Goal: Transaction & Acquisition: Purchase product/service

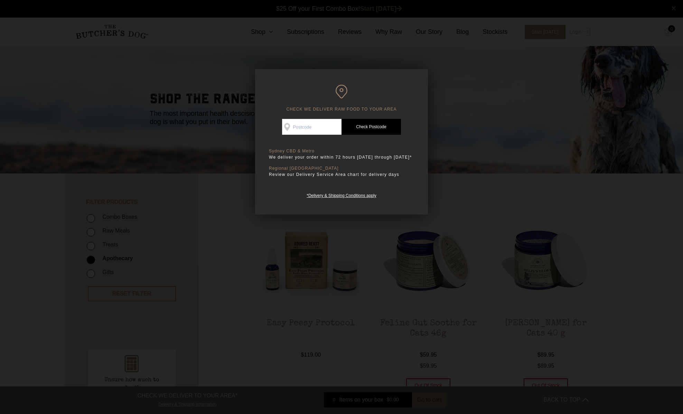
click at [323, 125] on input "Check Availability At" at bounding box center [311, 127] width 59 height 16
click at [321, 123] on input "Check Availability At" at bounding box center [311, 127] width 59 height 16
type input "3825"
click at [377, 127] on link "Check Postcode" at bounding box center [370, 127] width 59 height 16
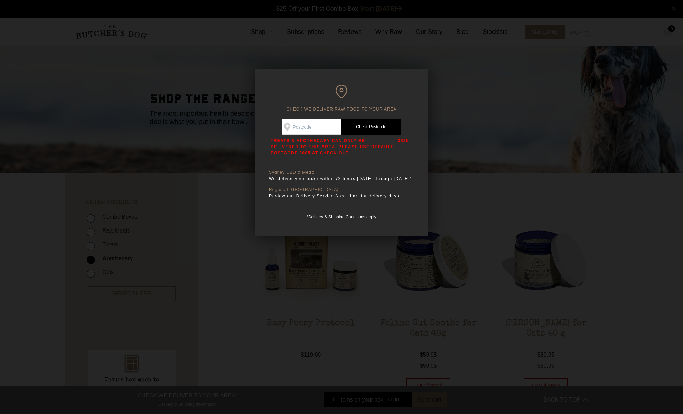
click at [456, 149] on div at bounding box center [341, 207] width 683 height 414
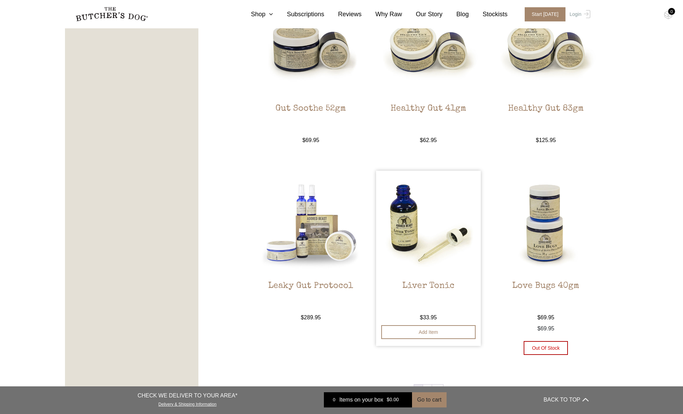
scroll to position [767, 0]
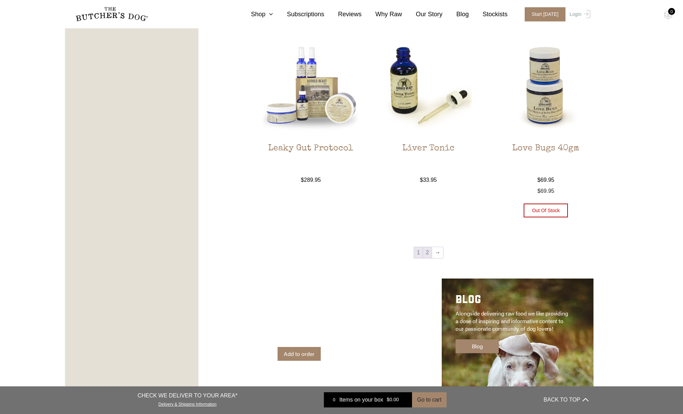
click at [428, 252] on link "2" at bounding box center [427, 252] width 9 height 11
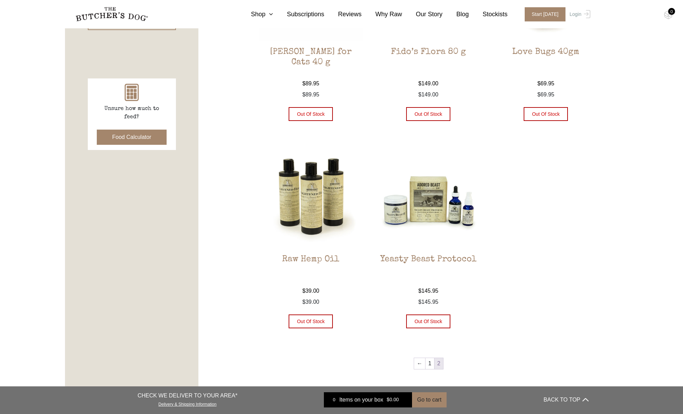
scroll to position [329, 0]
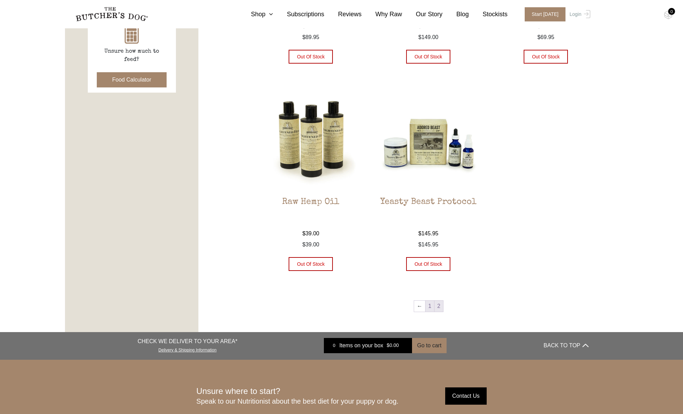
click at [428, 307] on link "1" at bounding box center [429, 306] width 9 height 11
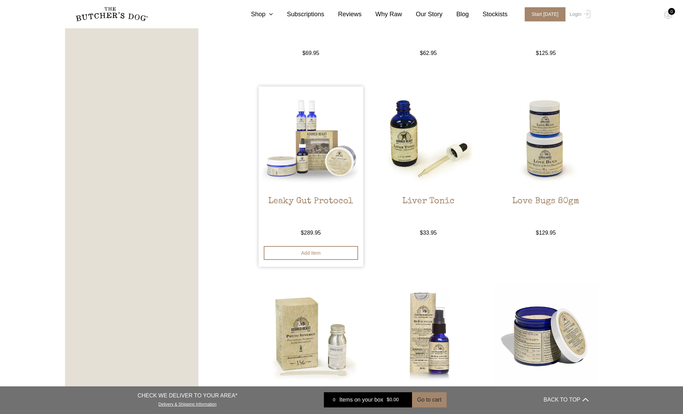
scroll to position [482, 0]
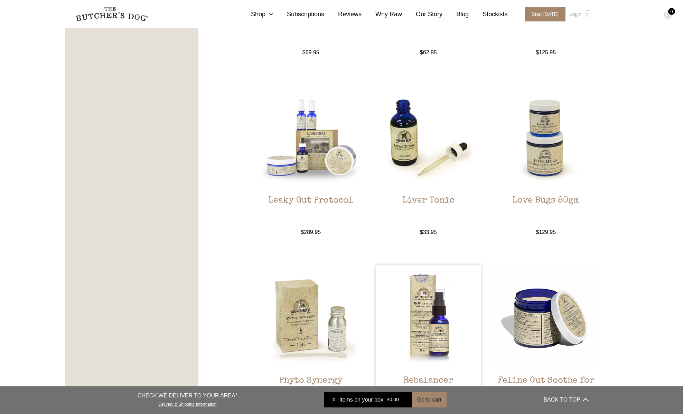
click at [457, 323] on img at bounding box center [428, 317] width 105 height 105
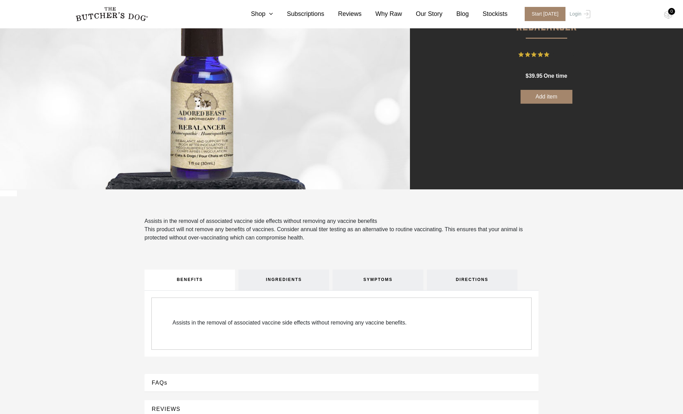
scroll to position [105, 0]
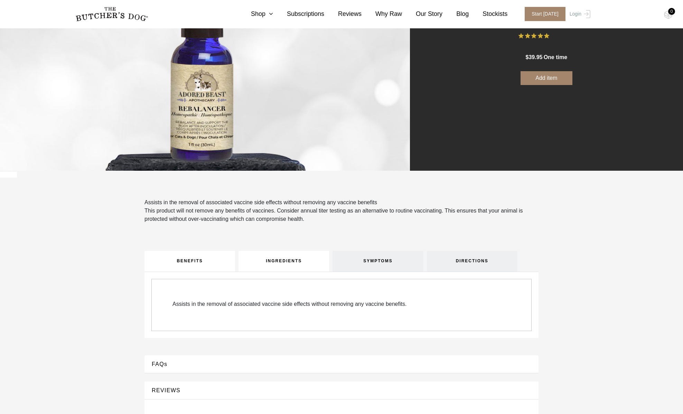
click at [278, 251] on link "INGREDIENTS" at bounding box center [283, 261] width 91 height 21
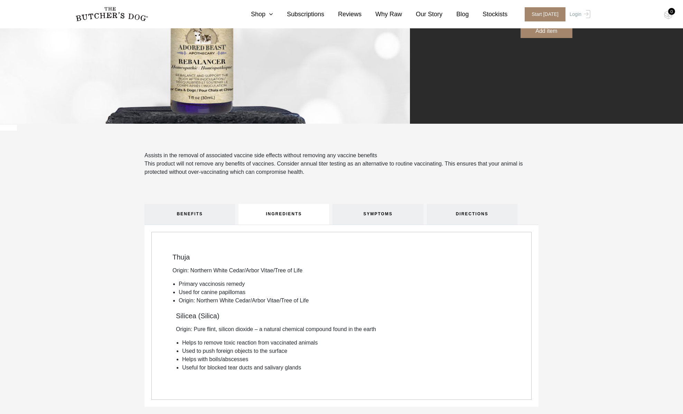
scroll to position [164, 0]
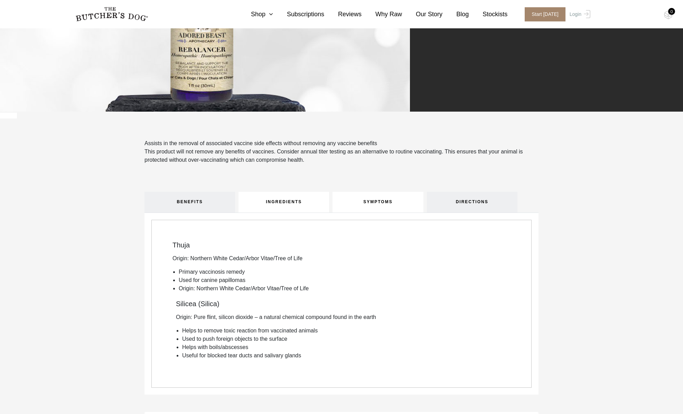
click at [382, 193] on link "SYMPTOMS" at bounding box center [377, 202] width 91 height 21
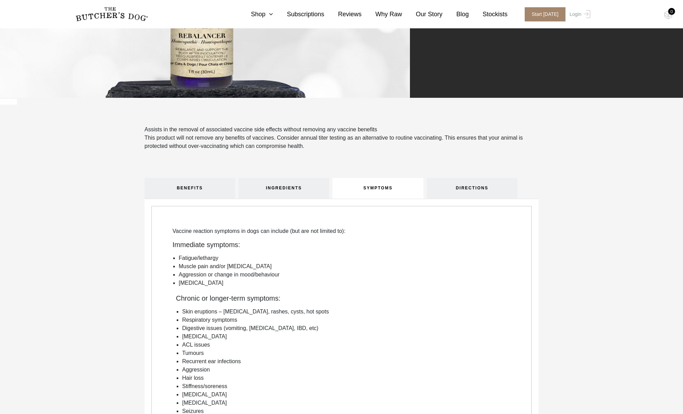
scroll to position [186, 0]
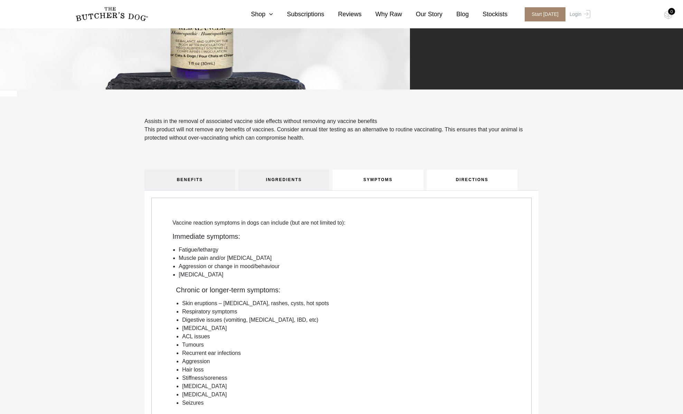
click at [474, 179] on link "DIRECTIONS" at bounding box center [472, 180] width 91 height 21
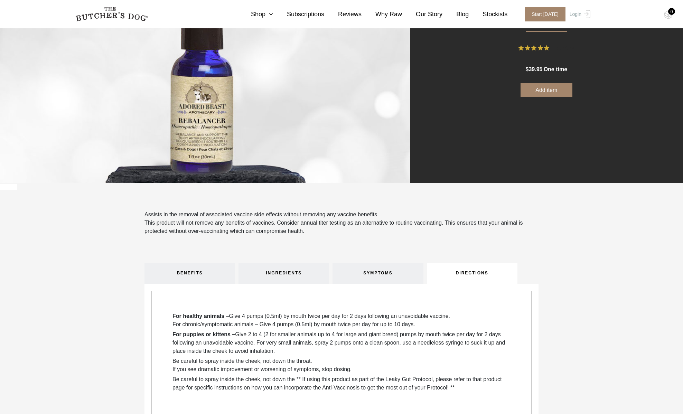
scroll to position [0, 0]
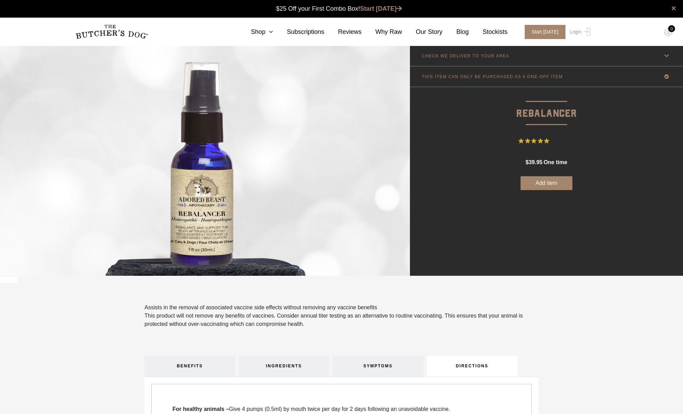
click at [547, 185] on button "Add item" at bounding box center [546, 183] width 52 height 14
click at [549, 182] on button "Add item" at bounding box center [546, 183] width 52 height 14
type button "277"
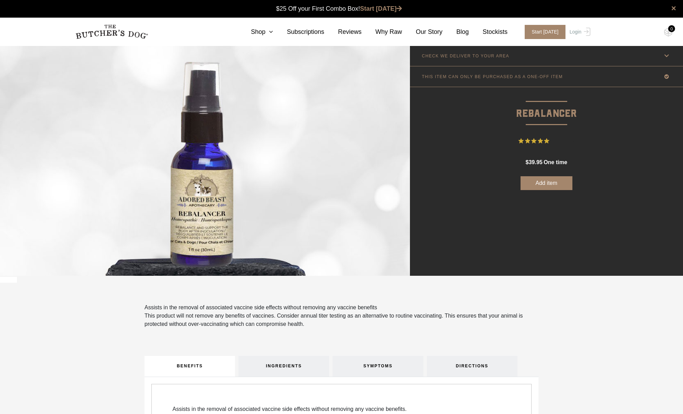
click at [536, 173] on div "$ 39.95 one time every month" at bounding box center [546, 162] width 42 height 28
click at [537, 181] on button "Add item" at bounding box center [546, 183] width 52 height 14
click at [546, 182] on button "Add item" at bounding box center [546, 183] width 52 height 14
click at [539, 179] on button "Add item" at bounding box center [546, 183] width 52 height 14
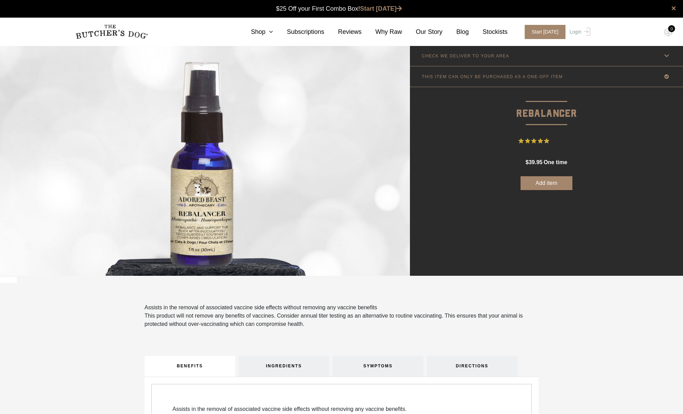
click at [561, 179] on button "Add item" at bounding box center [546, 183] width 52 height 14
click at [550, 183] on button "Add item" at bounding box center [546, 183] width 52 height 14
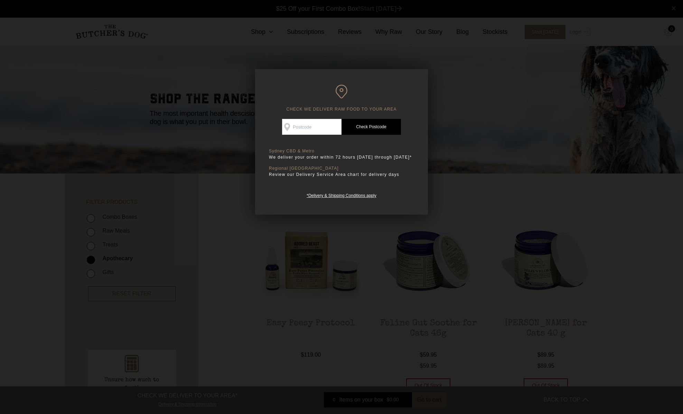
click at [494, 158] on div at bounding box center [341, 207] width 683 height 414
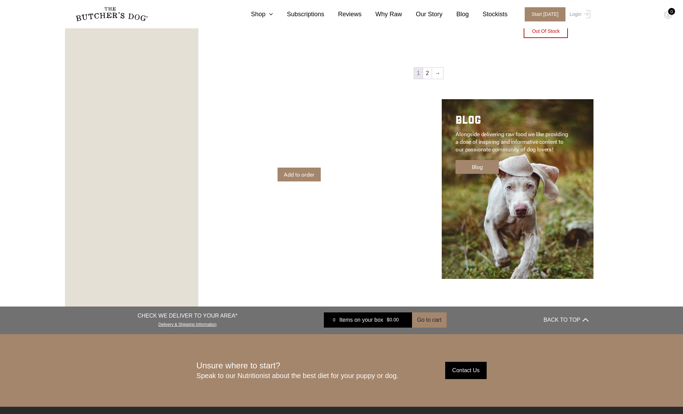
scroll to position [896, 0]
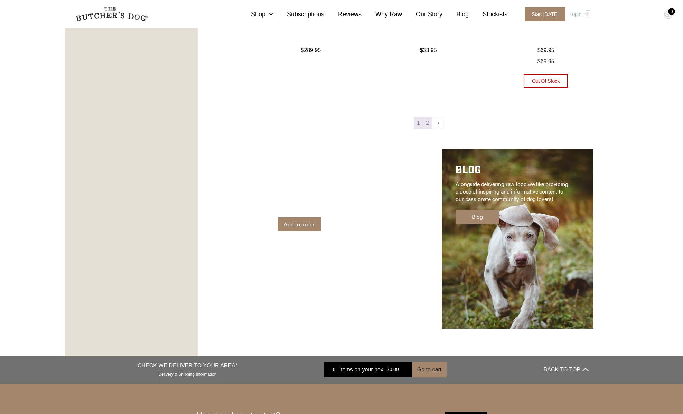
click at [425, 124] on link "2" at bounding box center [427, 122] width 9 height 11
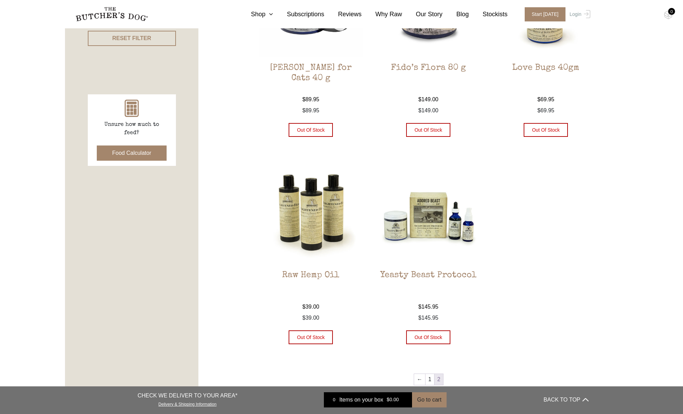
scroll to position [285, 0]
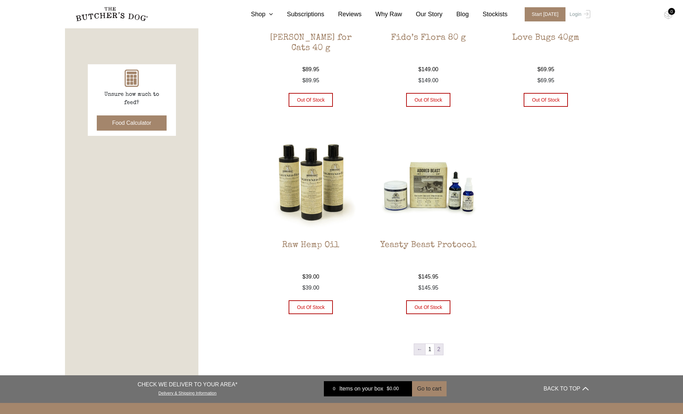
click at [425, 350] on link "←" at bounding box center [419, 349] width 11 height 11
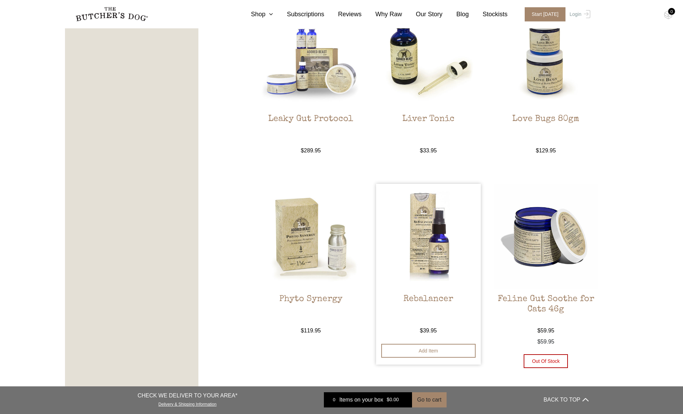
scroll to position [571, 0]
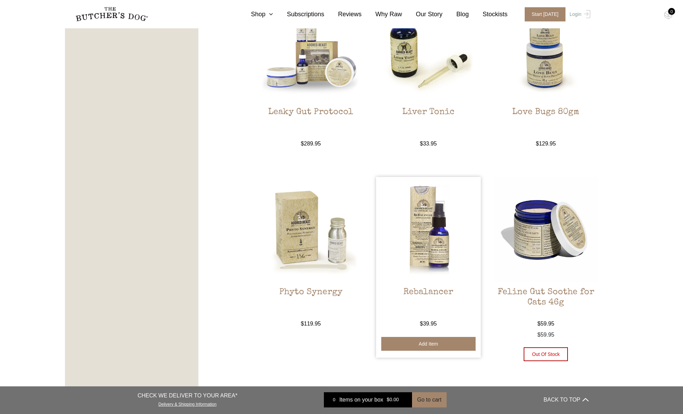
click at [427, 345] on button "Add item" at bounding box center [428, 344] width 94 height 14
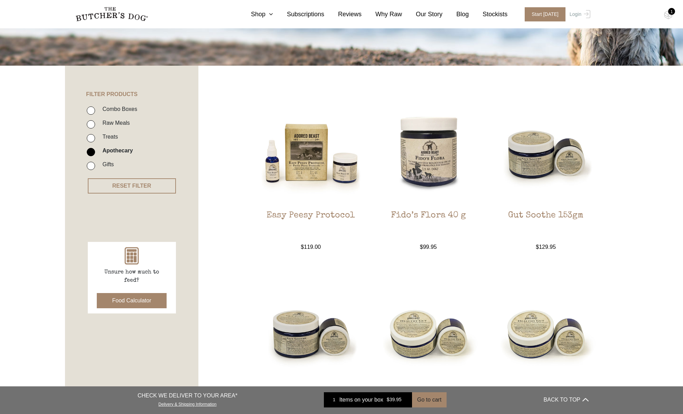
scroll to position [0, 0]
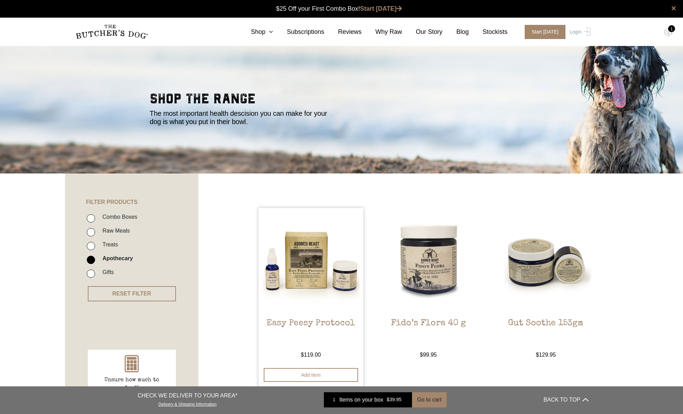
click at [326, 264] on img at bounding box center [310, 260] width 105 height 105
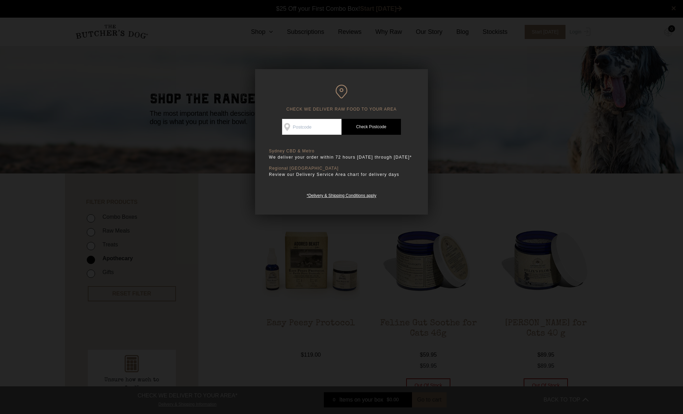
click at [457, 125] on div at bounding box center [341, 207] width 683 height 414
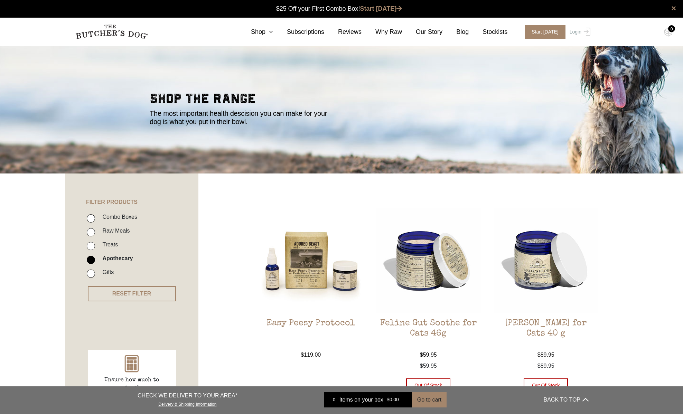
click at [669, 30] on div "0" at bounding box center [671, 28] width 7 height 7
click at [670, 30] on div "0" at bounding box center [671, 28] width 7 height 7
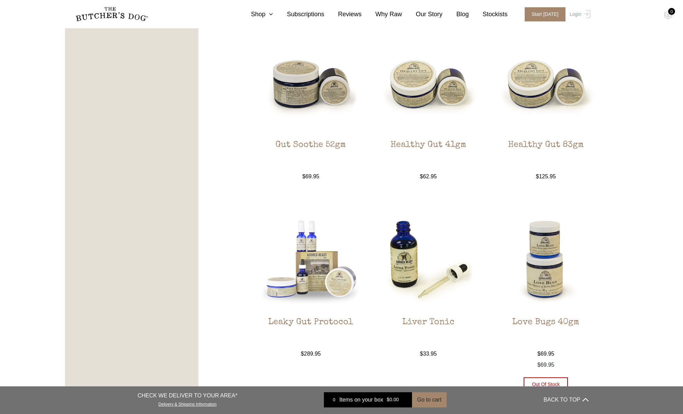
scroll to position [738, 0]
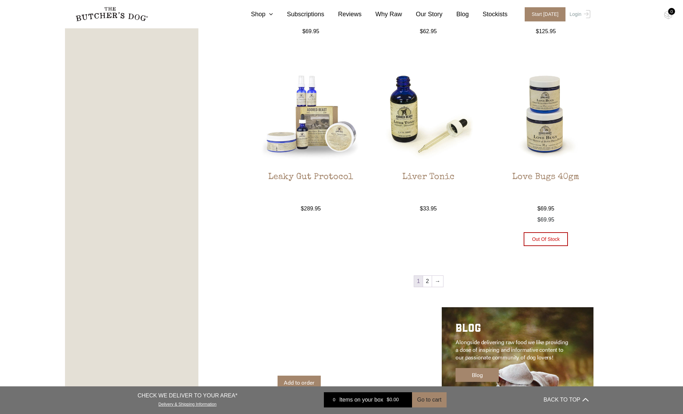
click at [418, 282] on span "1" at bounding box center [418, 281] width 9 height 11
click at [426, 283] on link "2" at bounding box center [427, 281] width 9 height 11
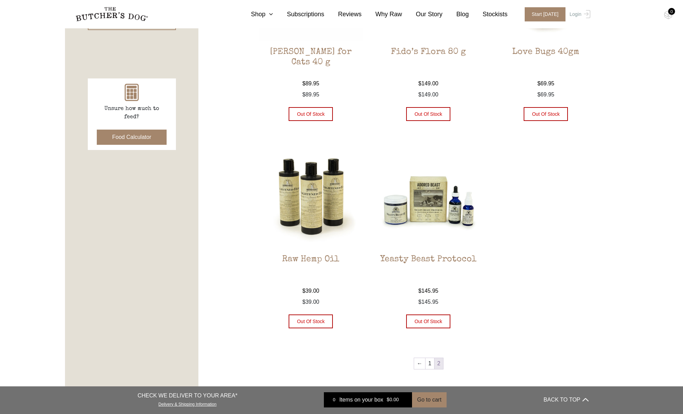
scroll to position [282, 0]
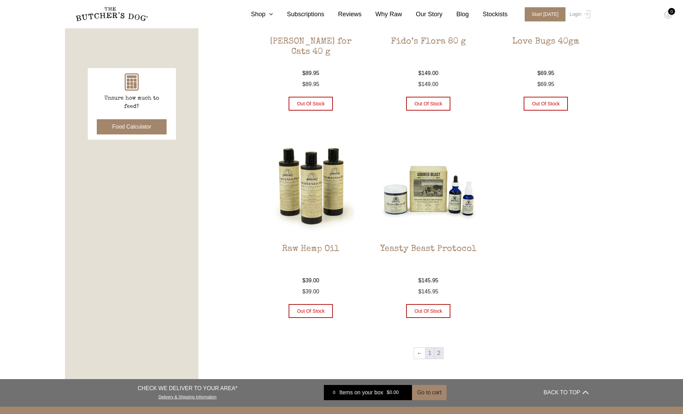
click at [427, 353] on link "1" at bounding box center [429, 353] width 9 height 11
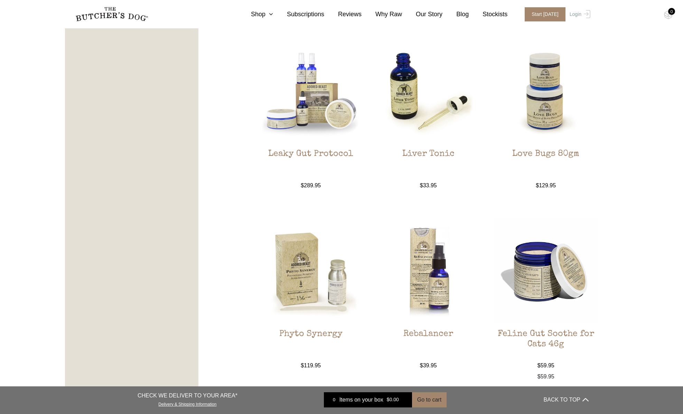
scroll to position [549, 0]
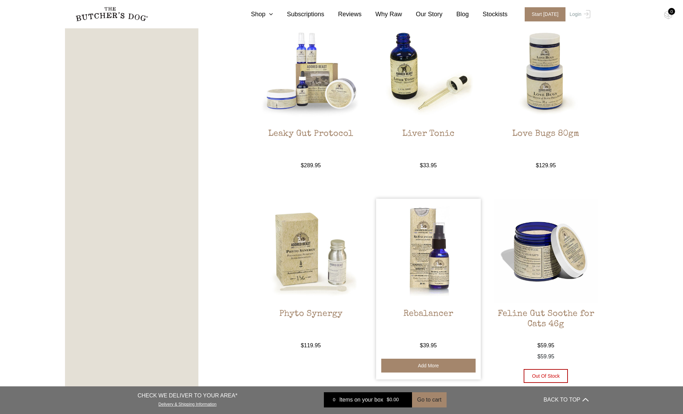
click at [467, 361] on button "Add more" at bounding box center [428, 366] width 94 height 14
click at [269, 16] on icon at bounding box center [269, 14] width 8 height 6
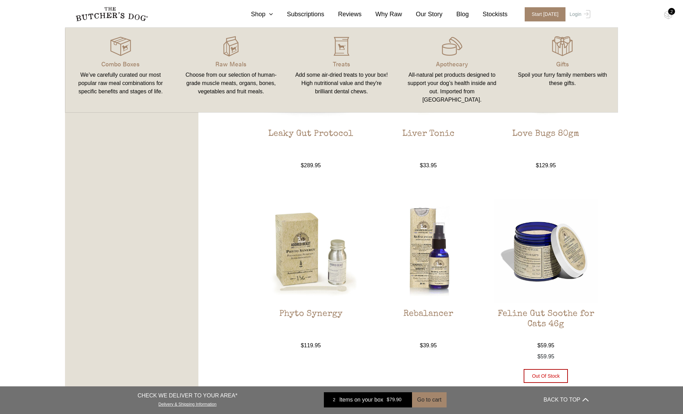
click at [459, 57] on link "Apothecary All-natural pet products designed to support your dog’s health insid…" at bounding box center [452, 70] width 111 height 71
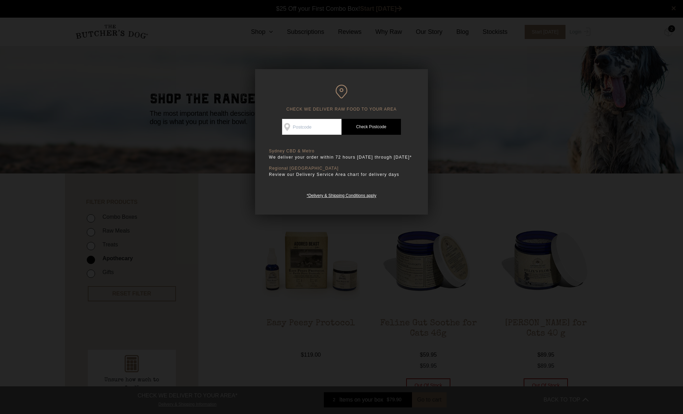
click at [452, 69] on div at bounding box center [341, 207] width 683 height 414
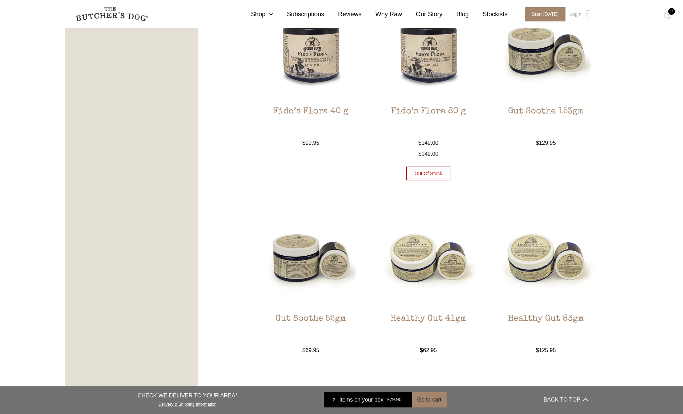
scroll to position [428, 0]
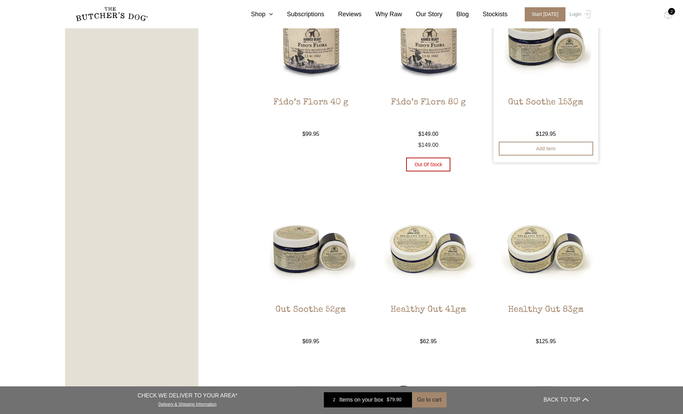
click at [546, 72] on img at bounding box center [545, 39] width 105 height 105
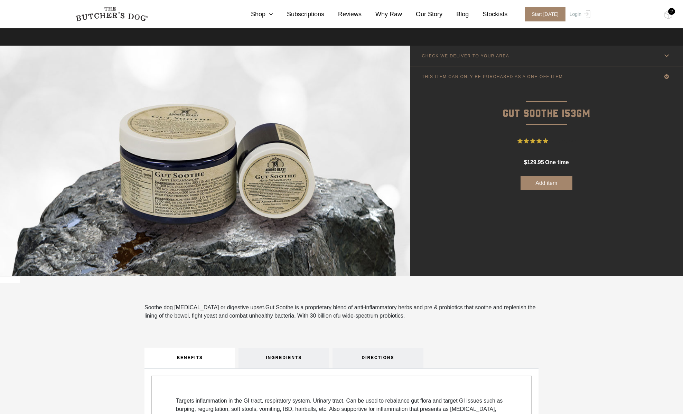
scroll to position [206, 0]
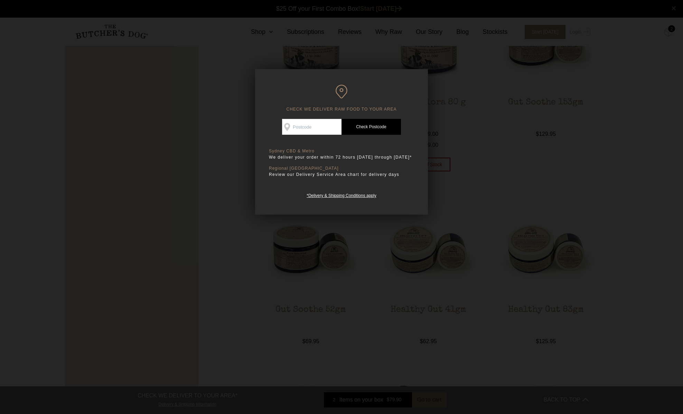
click at [509, 157] on div at bounding box center [341, 207] width 683 height 414
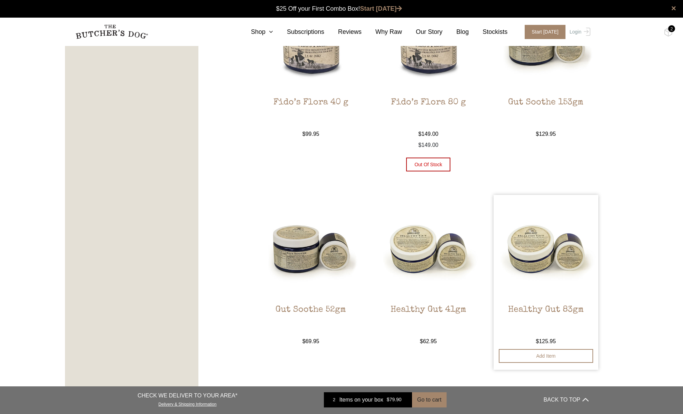
click at [524, 253] on img at bounding box center [545, 247] width 105 height 105
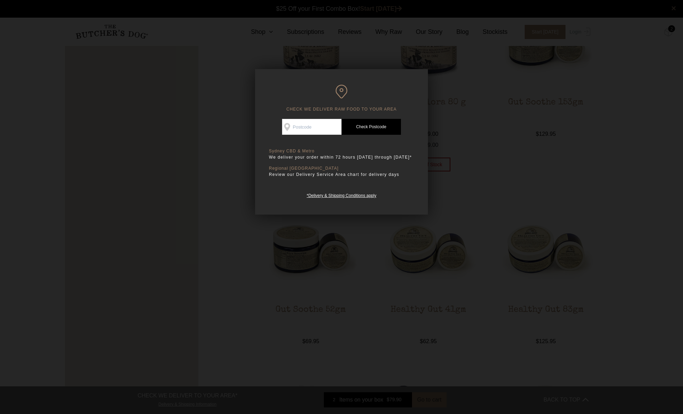
click at [453, 265] on div at bounding box center [341, 207] width 683 height 414
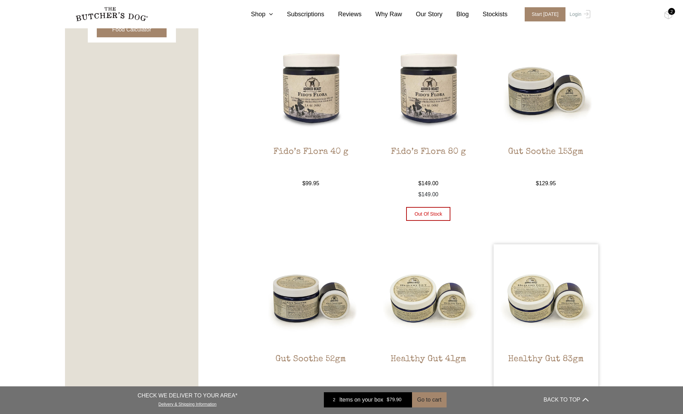
scroll to position [388, 0]
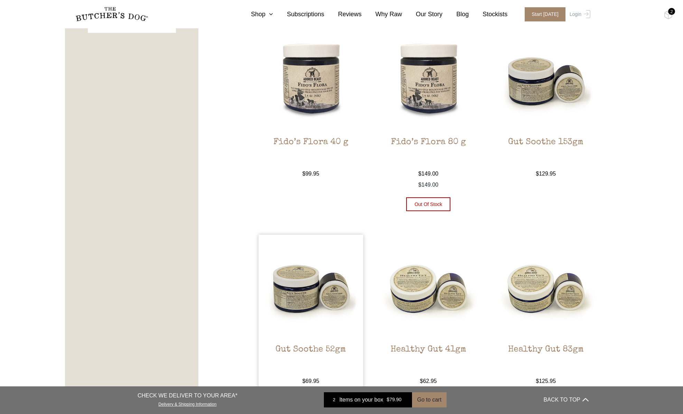
click at [338, 282] on img at bounding box center [310, 287] width 105 height 105
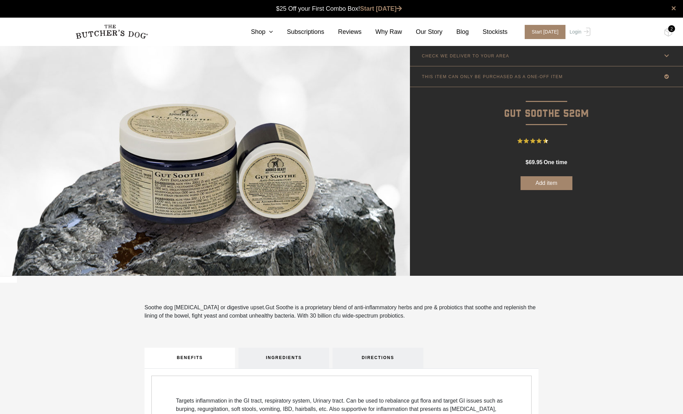
click at [550, 182] on button "Add item" at bounding box center [546, 183] width 52 height 14
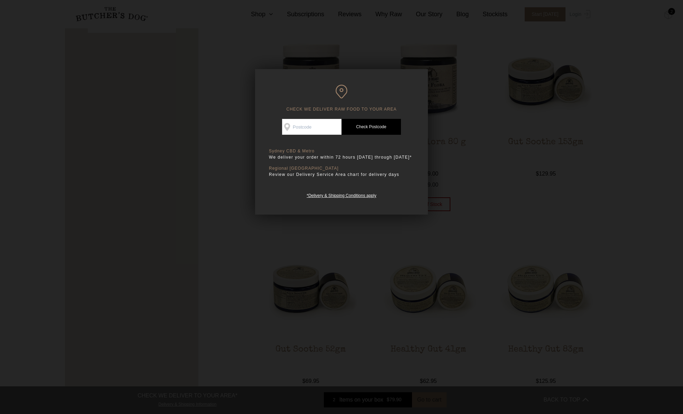
scroll to position [388, 0]
click at [234, 236] on div at bounding box center [341, 207] width 683 height 414
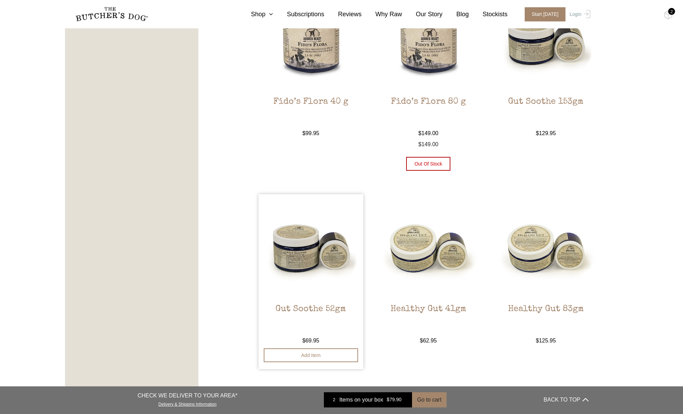
scroll to position [505, 0]
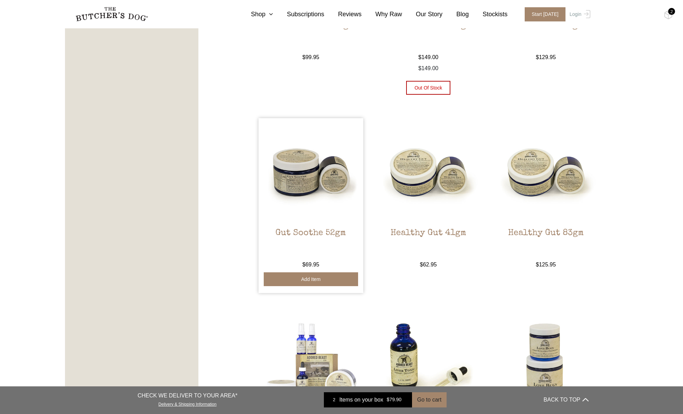
click at [324, 283] on button "Add item" at bounding box center [311, 279] width 94 height 14
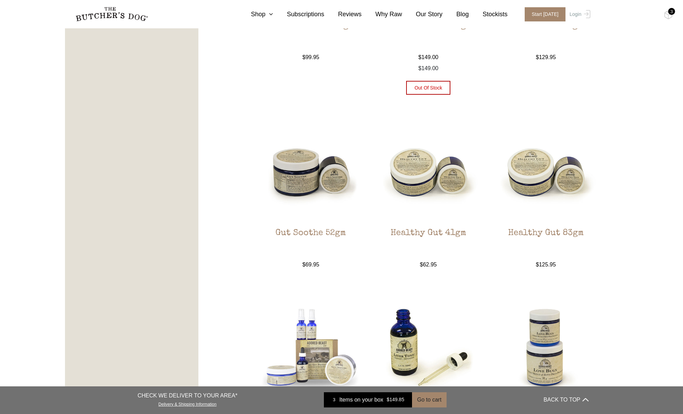
click at [674, 10] on div "3" at bounding box center [671, 11] width 7 height 7
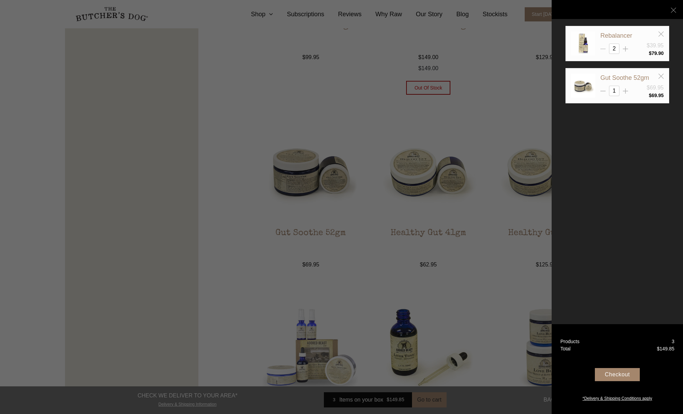
click at [603, 49] on line at bounding box center [602, 49] width 5 height 0
type input "1"
click at [626, 371] on div "Checkout" at bounding box center [617, 374] width 45 height 13
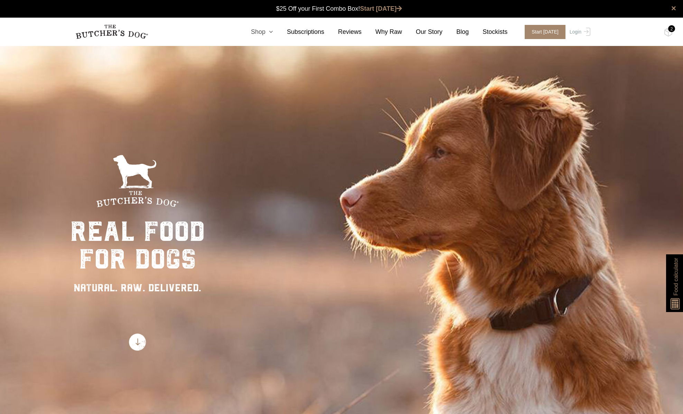
click at [271, 32] on icon at bounding box center [269, 32] width 8 height 6
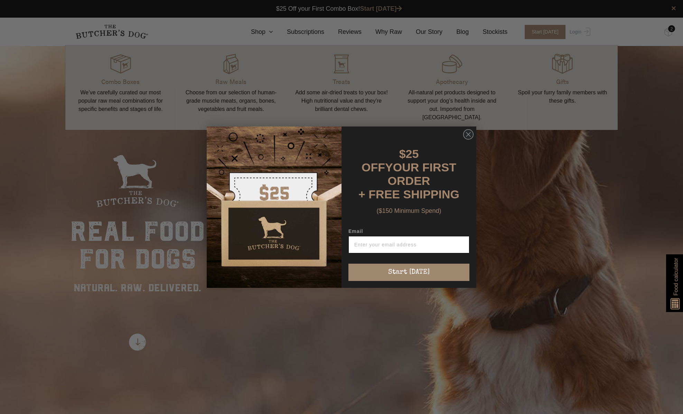
click at [394, 239] on input "Email" at bounding box center [408, 244] width 121 height 17
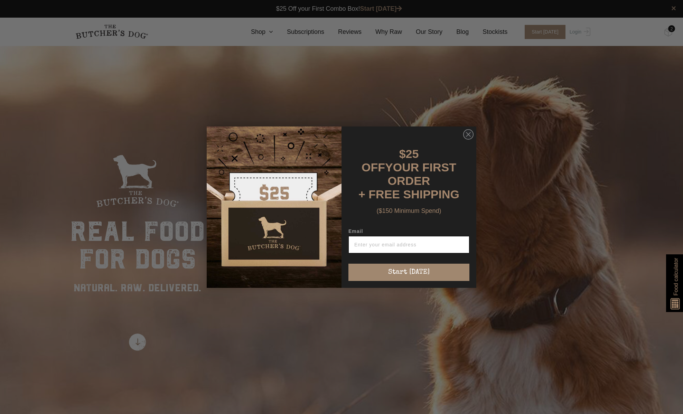
type input "hi@studiowork.com.au"
click at [417, 264] on button "Start [DATE]" at bounding box center [408, 272] width 121 height 17
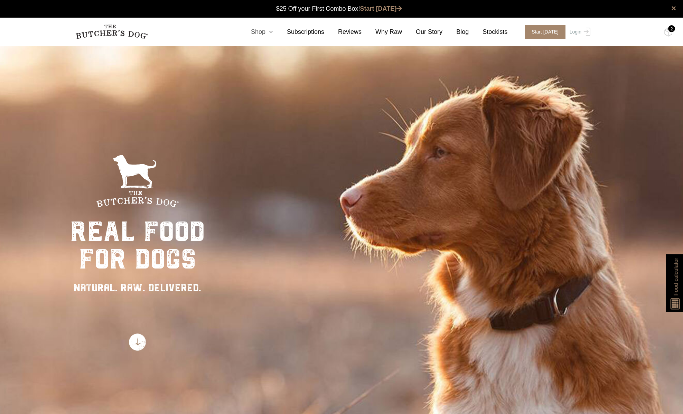
click at [269, 32] on icon at bounding box center [269, 32] width 8 height 6
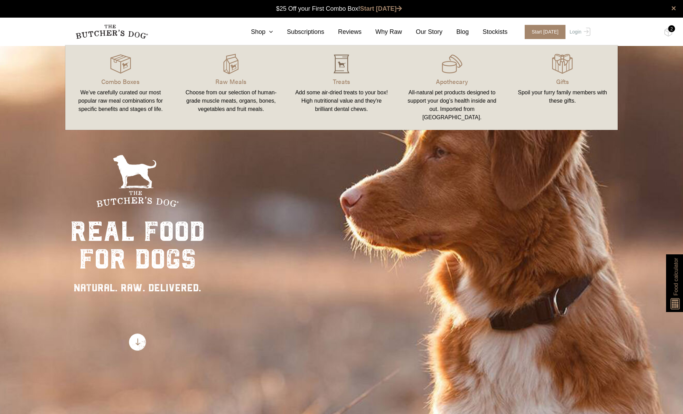
click at [337, 66] on img at bounding box center [341, 64] width 21 height 21
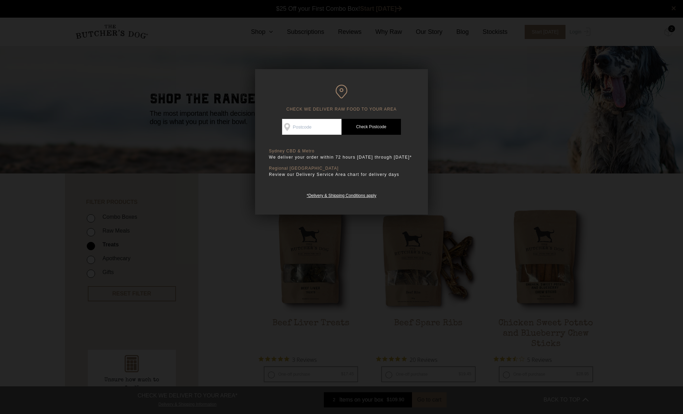
click at [481, 153] on div at bounding box center [341, 207] width 683 height 414
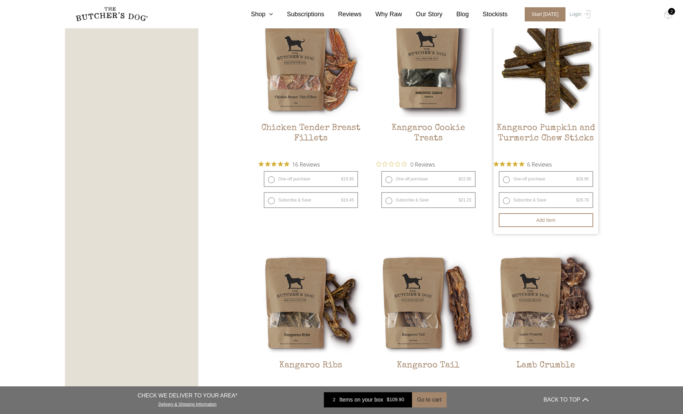
scroll to position [419, 0]
click at [537, 99] on img at bounding box center [545, 64] width 105 height 105
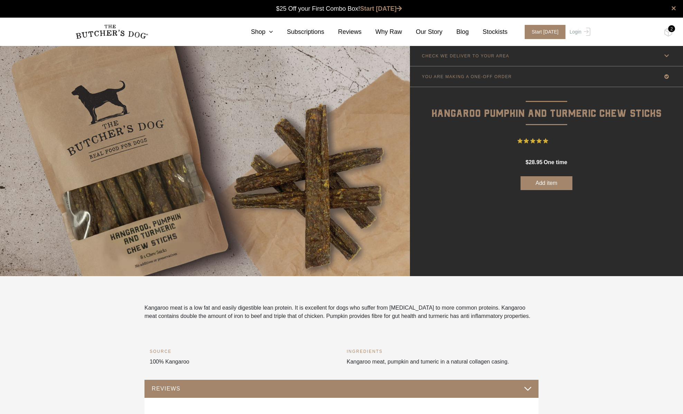
click at [544, 183] on button "Add item" at bounding box center [546, 183] width 52 height 14
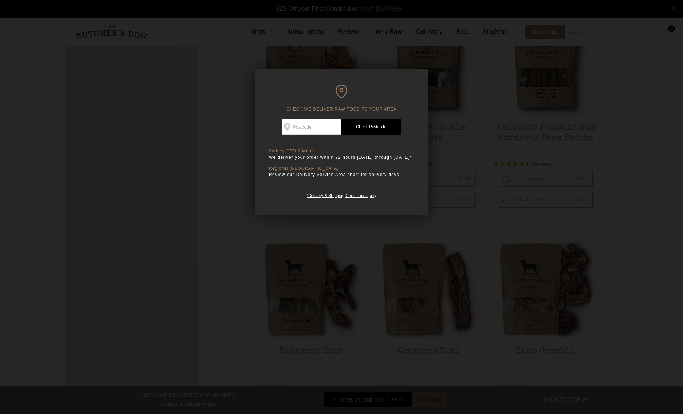
click at [225, 251] on div at bounding box center [341, 207] width 683 height 414
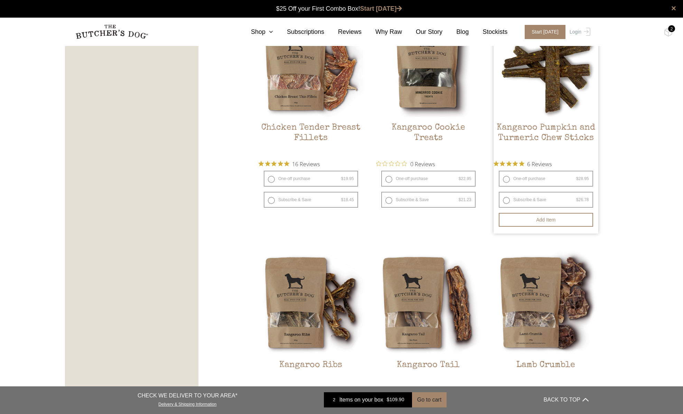
click at [507, 179] on label "One-off purchase $ 28.95 — or subscribe and save 7.5%" at bounding box center [546, 179] width 94 height 16
radio input "true"
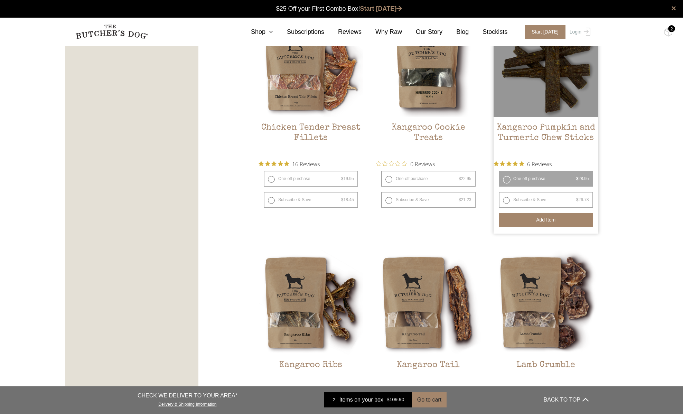
click at [538, 219] on button "Add item" at bounding box center [546, 220] width 94 height 14
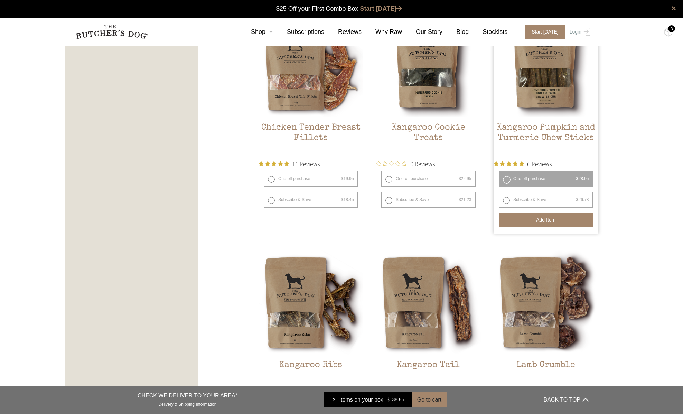
click at [672, 29] on div "3" at bounding box center [671, 28] width 7 height 7
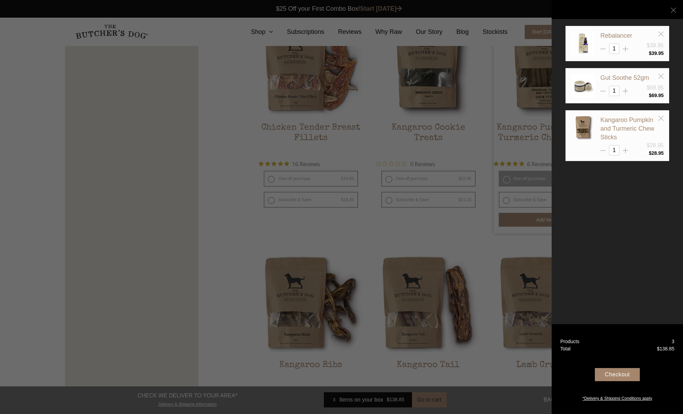
click at [630, 372] on div "Checkout" at bounding box center [617, 374] width 45 height 13
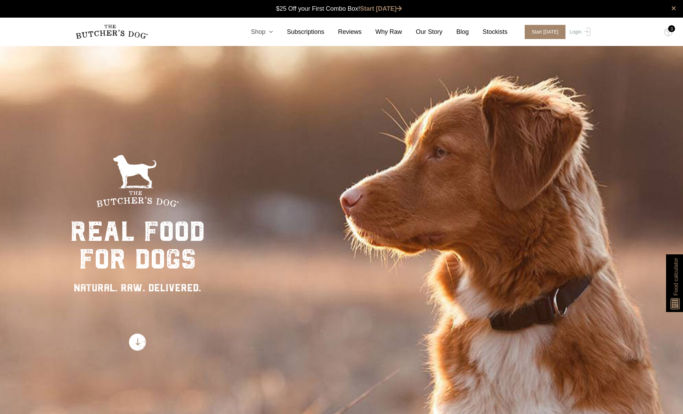
click at [270, 32] on icon at bounding box center [269, 32] width 8 height 6
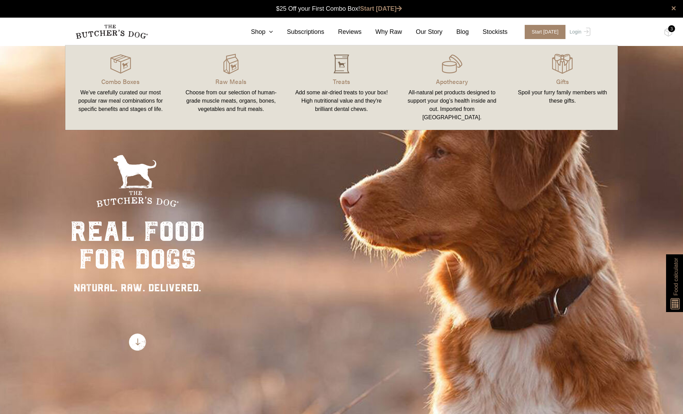
click at [327, 62] on div at bounding box center [341, 64] width 94 height 21
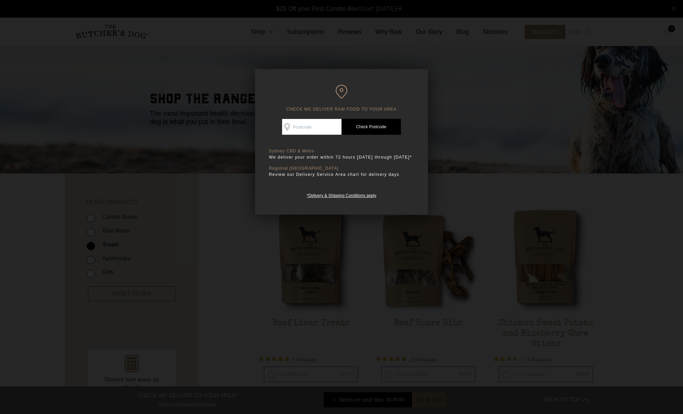
click at [501, 169] on div at bounding box center [341, 207] width 683 height 414
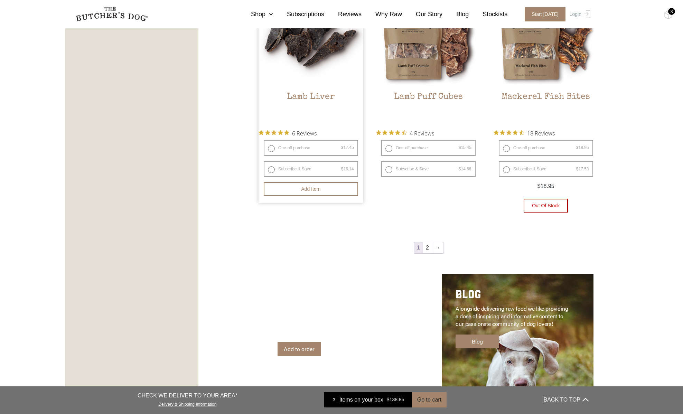
scroll to position [949, 0]
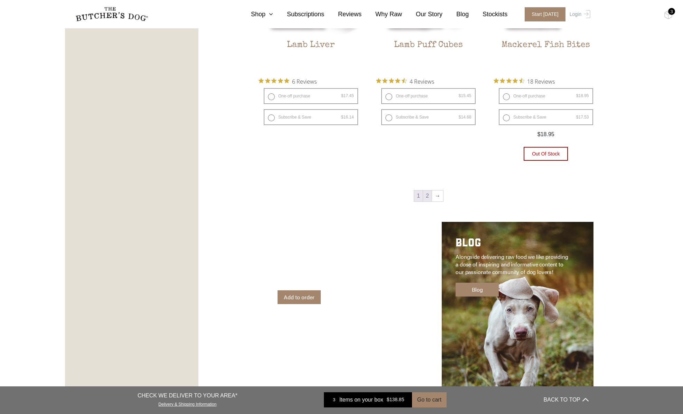
click at [426, 197] on link "2" at bounding box center [427, 195] width 9 height 11
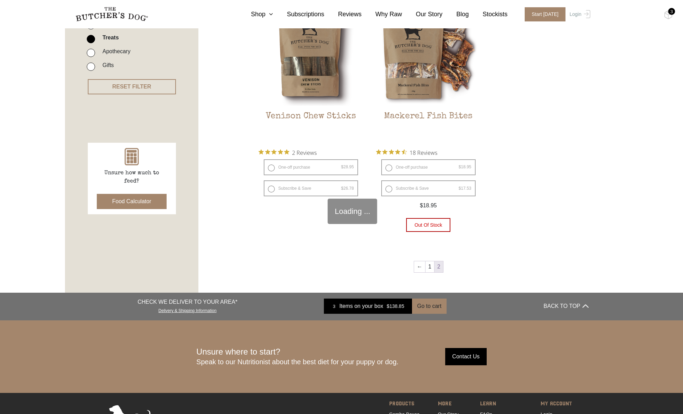
scroll to position [156, 0]
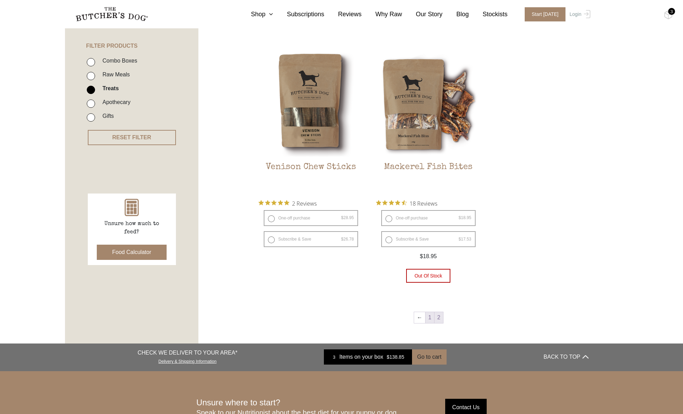
click at [428, 319] on link "1" at bounding box center [429, 317] width 9 height 11
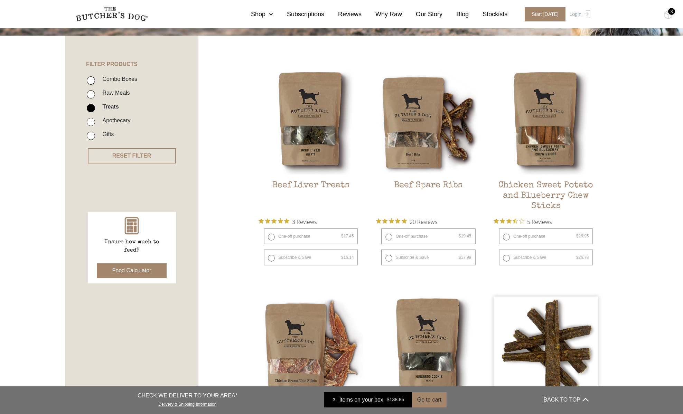
scroll to position [87, 0]
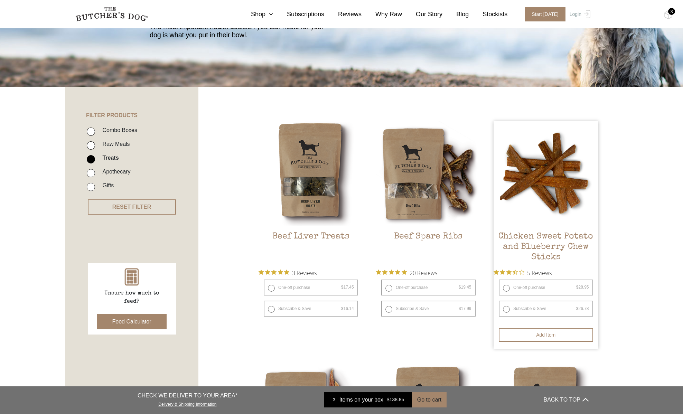
click at [504, 286] on label "One-off purchase $ 28.95 — or subscribe and save 7.5%" at bounding box center [546, 288] width 94 height 16
radio input "true"
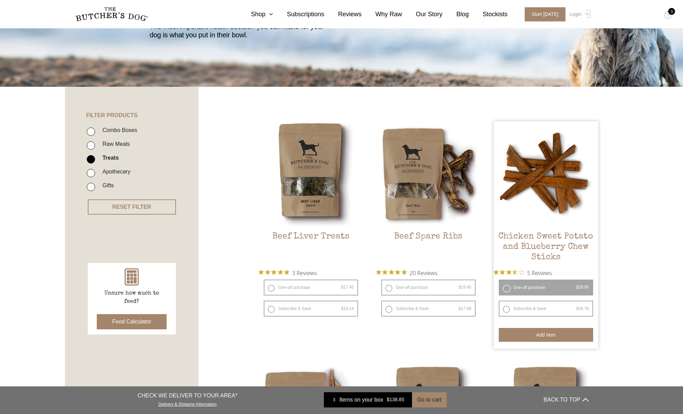
click at [545, 333] on button "Add item" at bounding box center [546, 335] width 94 height 14
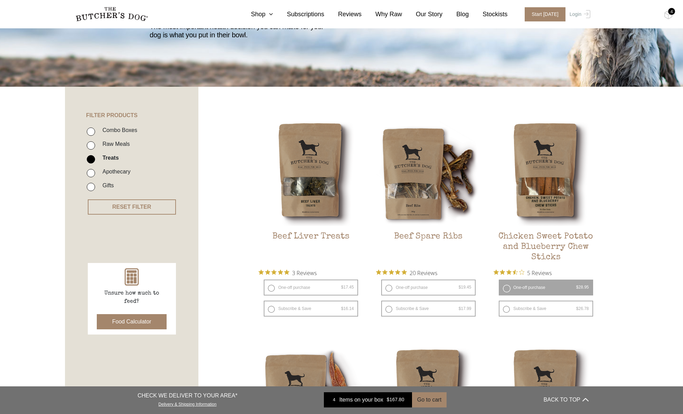
click at [672, 10] on div "4" at bounding box center [671, 11] width 7 height 7
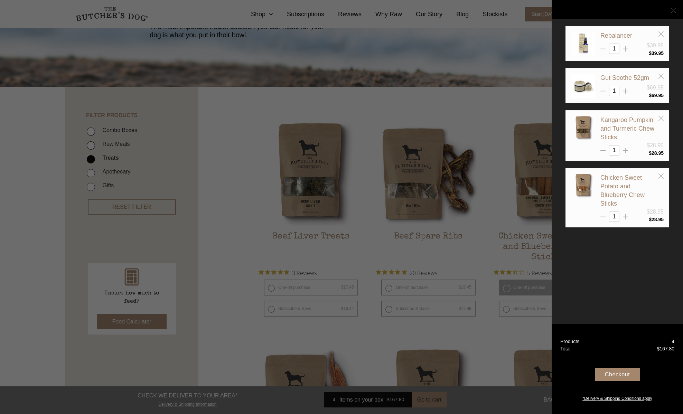
click at [632, 373] on div "Checkout" at bounding box center [617, 374] width 45 height 13
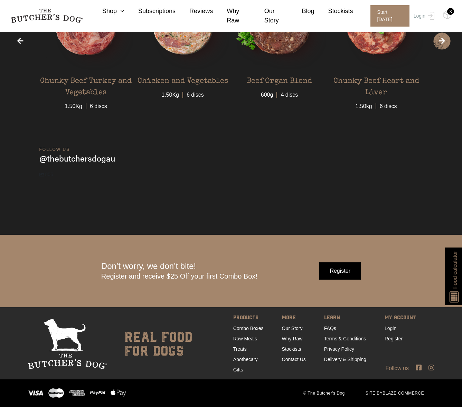
scroll to position [2125, 0]
click at [291, 360] on link "Contact Us" at bounding box center [294, 360] width 24 height 6
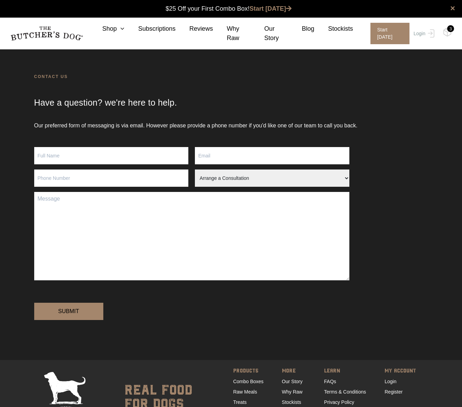
click at [115, 156] on input "Contact form" at bounding box center [111, 155] width 154 height 17
type input "Sarah Mangion"
type input "hi@studiowork.com.au"
click at [97, 176] on input "Contact form" at bounding box center [111, 178] width 154 height 17
type input "0432073822"
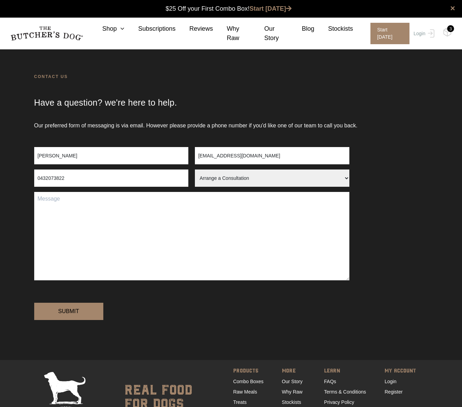
click at [241, 178] on select "Arrange a Consultation Become a Stockist Order Query Stock Enquiry" at bounding box center [272, 178] width 154 height 17
select select "Order Query"
click at [178, 225] on textarea "Contact form" at bounding box center [191, 236] width 315 height 88
type textarea "hi there im trying to purchase some apocathery from your website, but its sayin…"
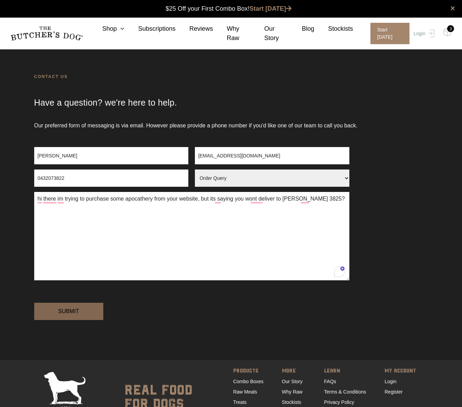
click at [85, 320] on input "Submit" at bounding box center [68, 311] width 69 height 17
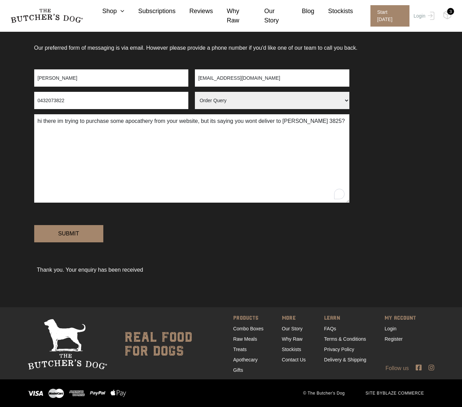
scroll to position [44, 0]
